Goal: Transaction & Acquisition: Book appointment/travel/reservation

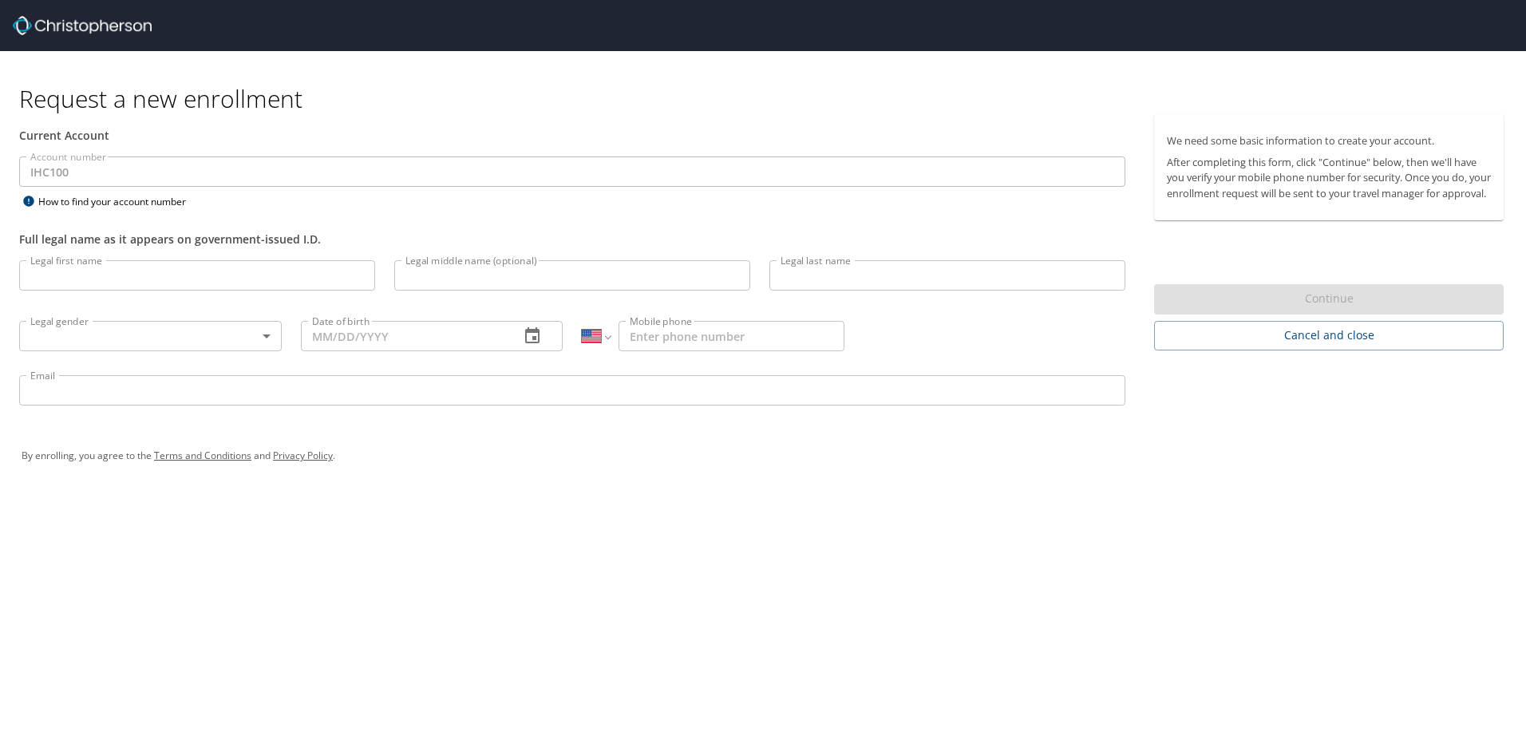
select select "US"
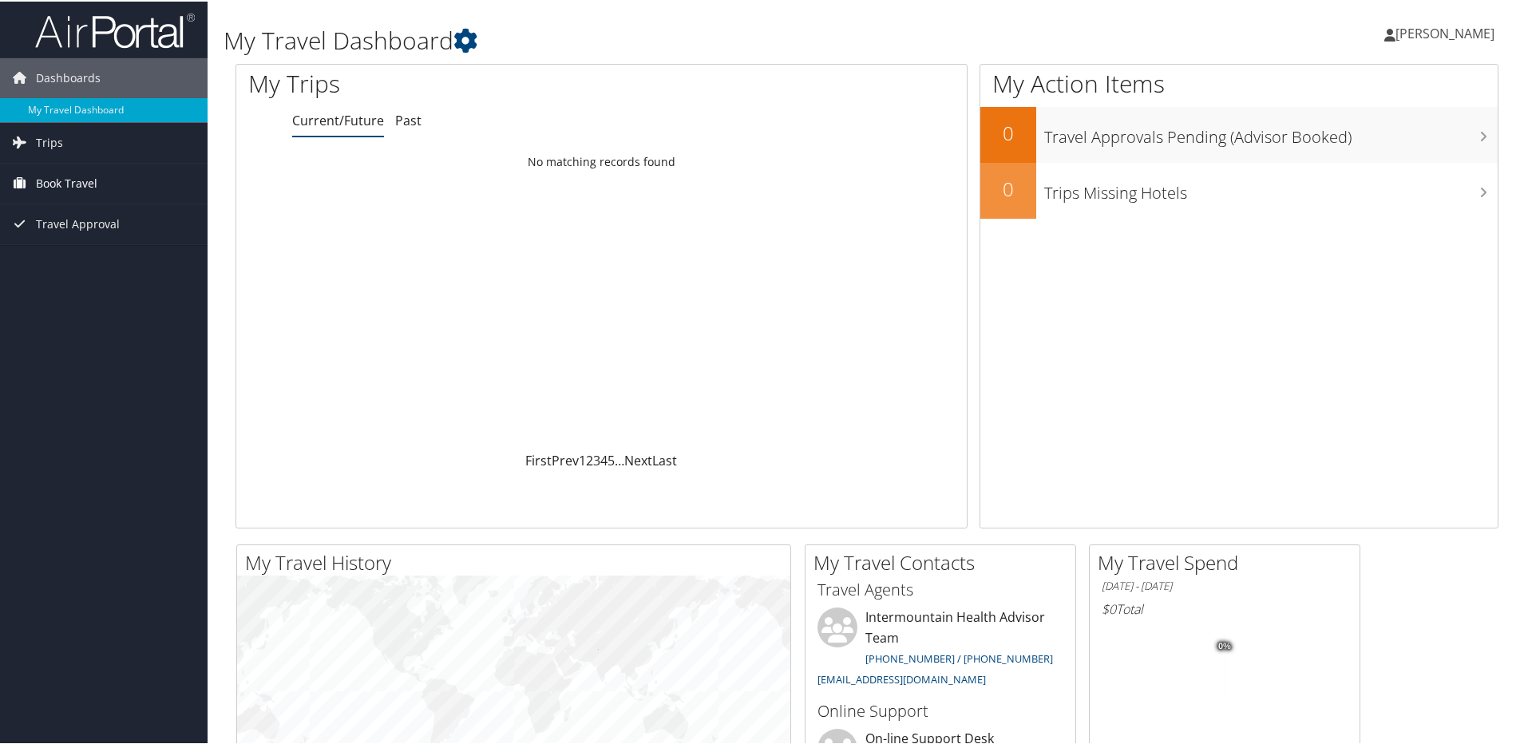
click at [50, 182] on span "Book Travel" at bounding box center [66, 182] width 61 height 40
click at [86, 263] on link "Book/Manage Online Trips" at bounding box center [104, 262] width 208 height 24
click at [16, 177] on icon at bounding box center [20, 181] width 24 height 24
click at [81, 259] on link "Book/Manage Online Trips" at bounding box center [104, 262] width 208 height 24
click at [69, 263] on link "Book/Manage Online Trips" at bounding box center [104, 262] width 208 height 24
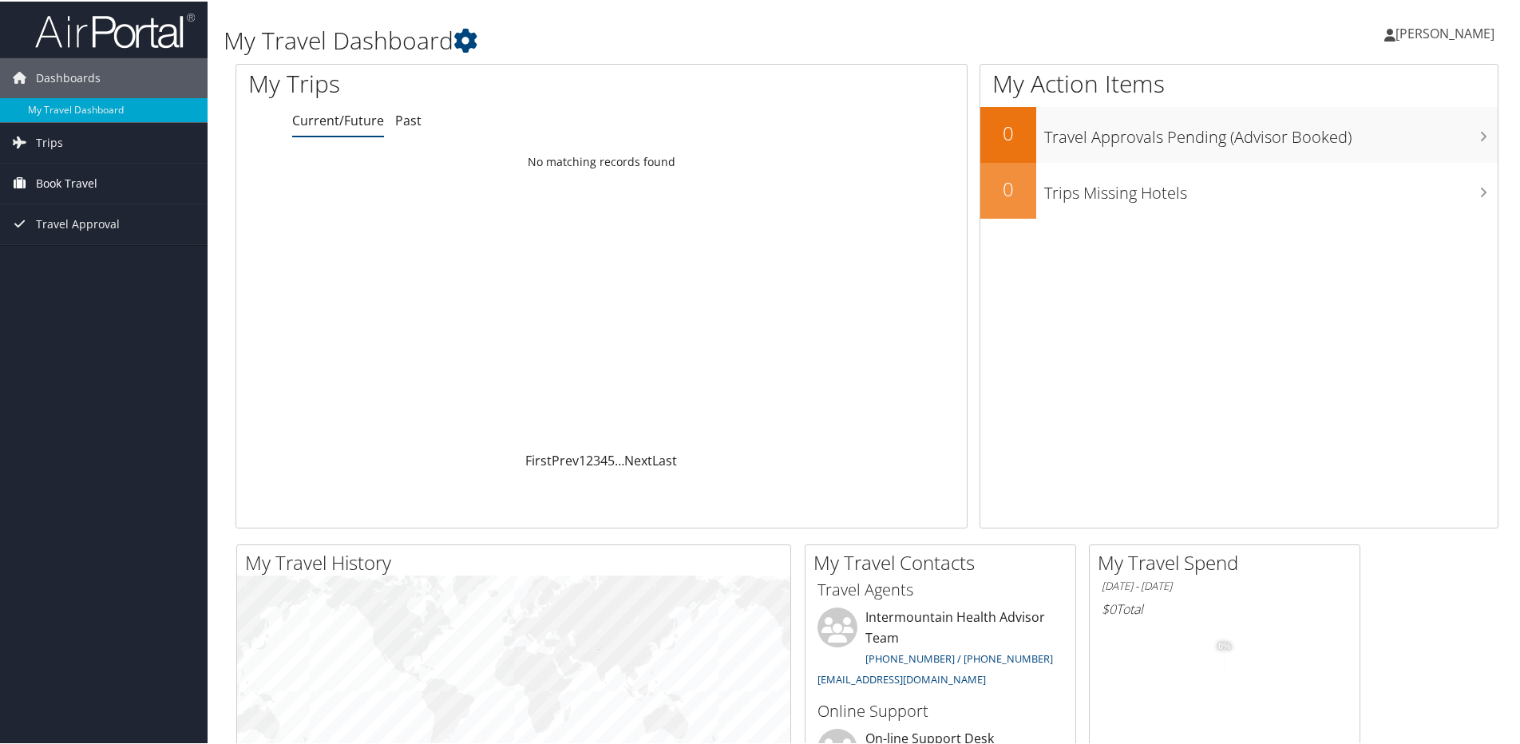
click at [59, 180] on span "Book Travel" at bounding box center [66, 182] width 61 height 40
click at [107, 263] on link "Book/Manage Online Trips" at bounding box center [104, 262] width 208 height 24
click at [122, 260] on link "Book/Manage Online Trips" at bounding box center [104, 262] width 208 height 24
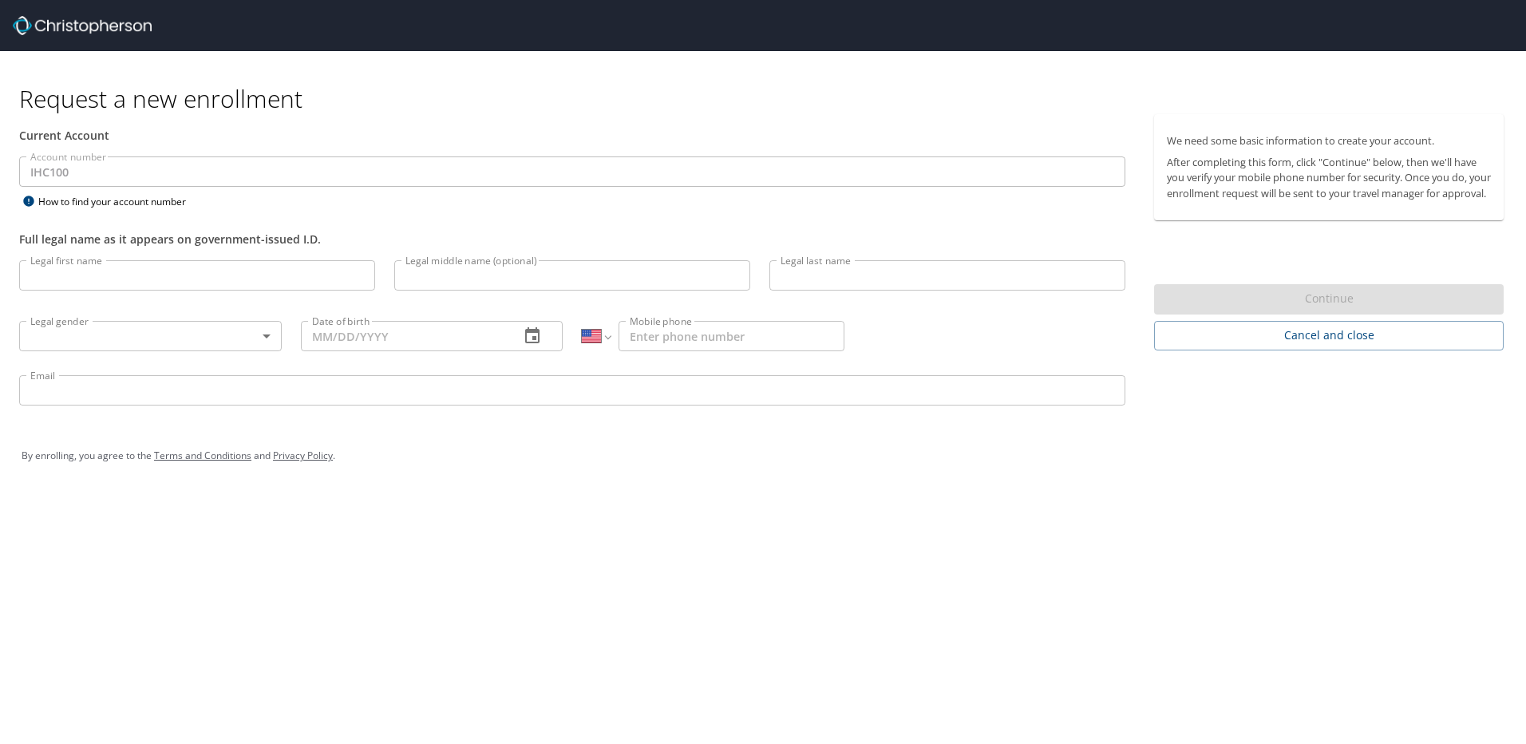
select select "US"
